Goal: Task Accomplishment & Management: Complete application form

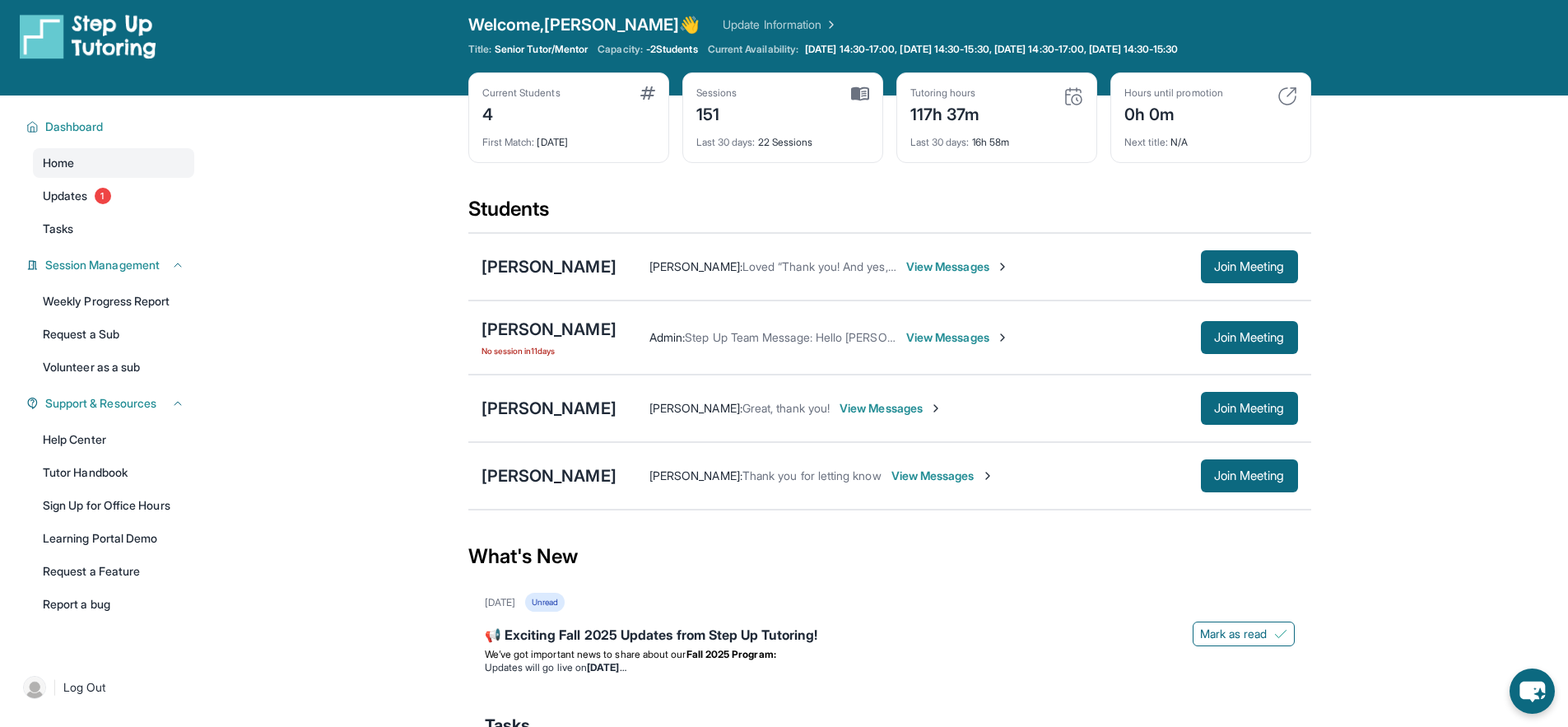
scroll to position [14, 0]
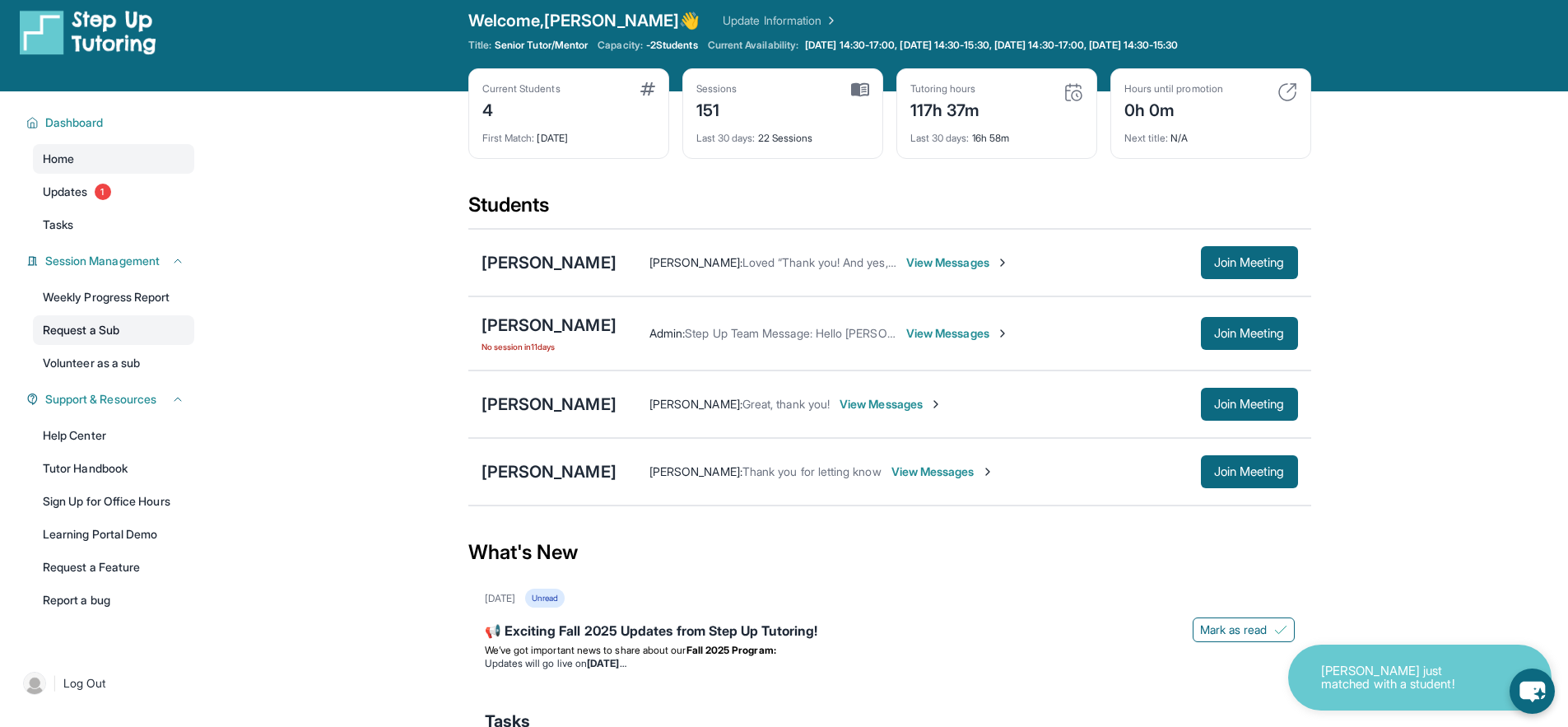
click at [121, 343] on link "Request a Sub" at bounding box center [114, 329] width 162 height 29
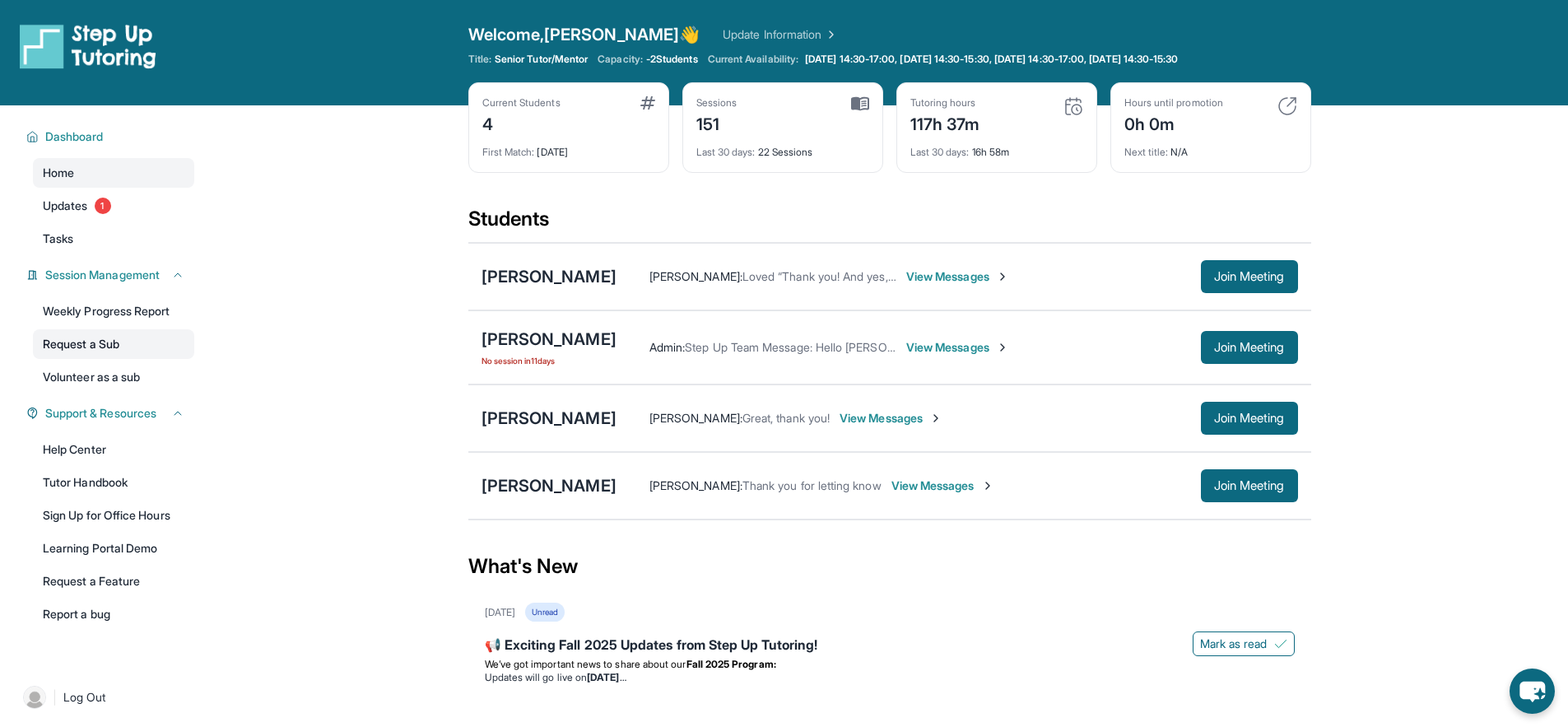
click at [154, 345] on link "Request a Sub" at bounding box center [114, 344] width 162 height 29
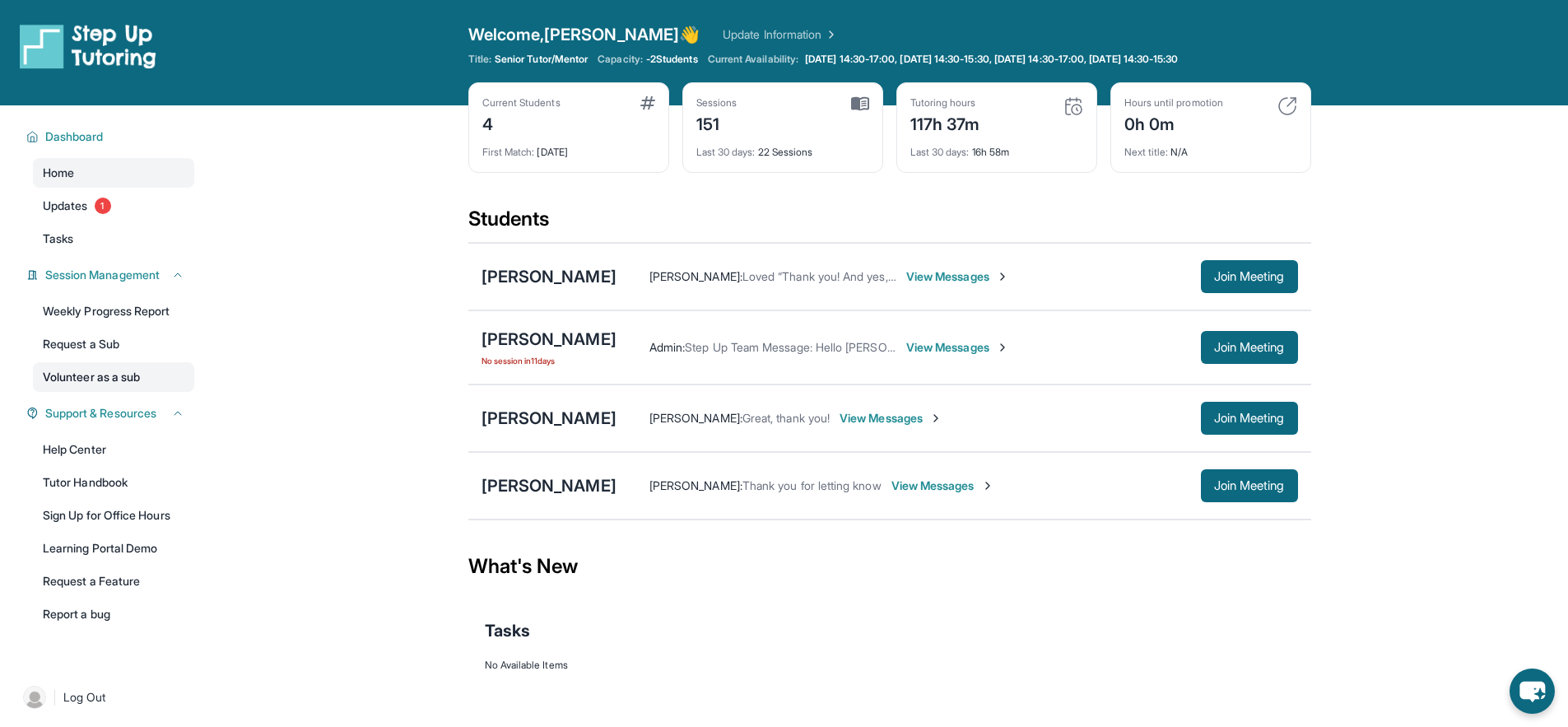
click at [104, 374] on link "Volunteer as a sub" at bounding box center [114, 377] width 162 height 29
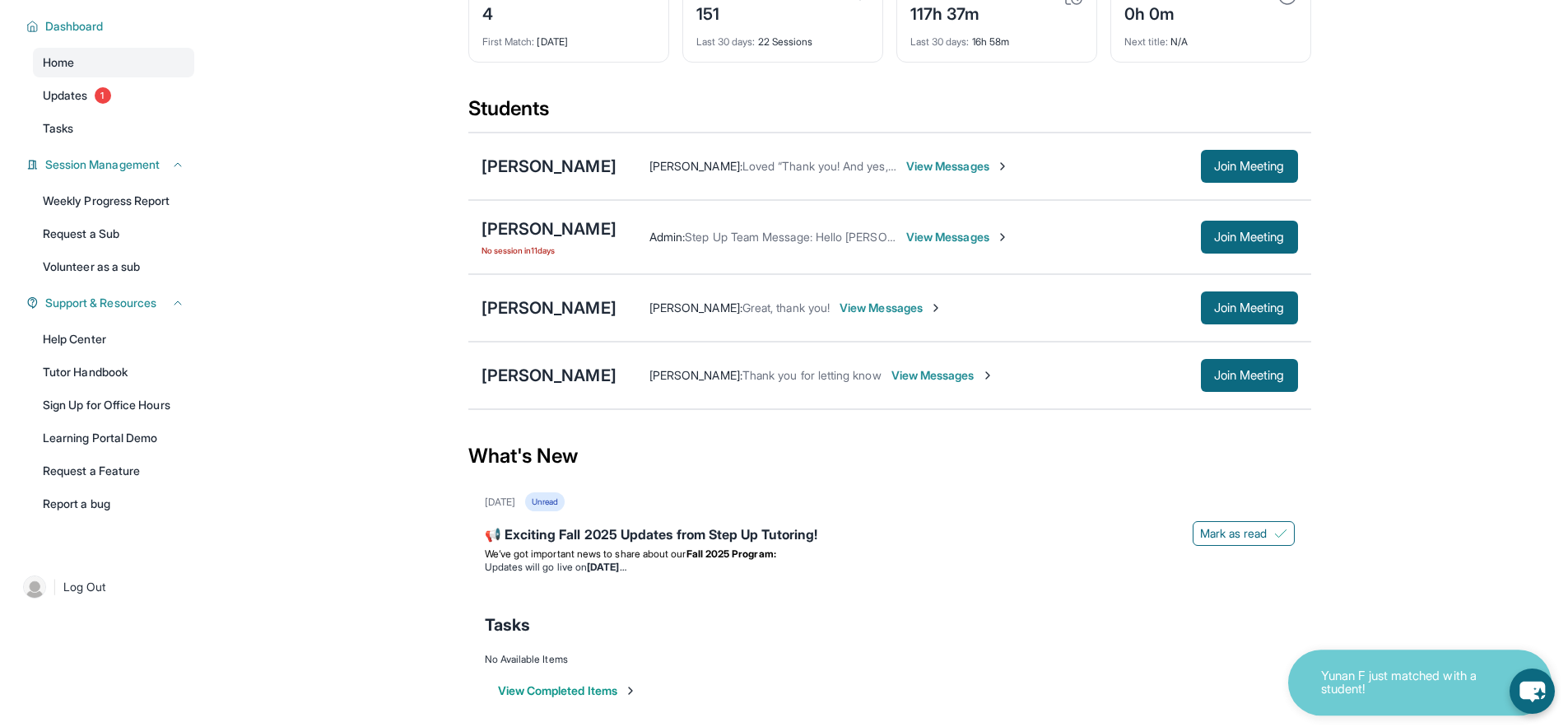
scroll to position [122, 0]
